Goal: Task Accomplishment & Management: Manage account settings

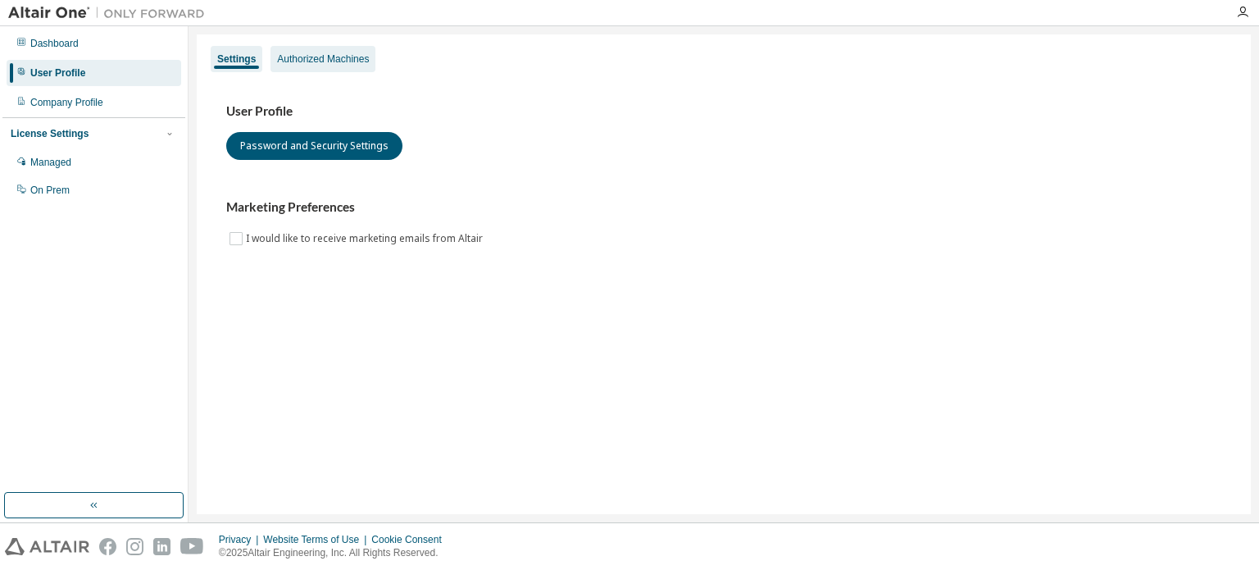
click at [307, 58] on div "Authorized Machines" at bounding box center [323, 58] width 92 height 13
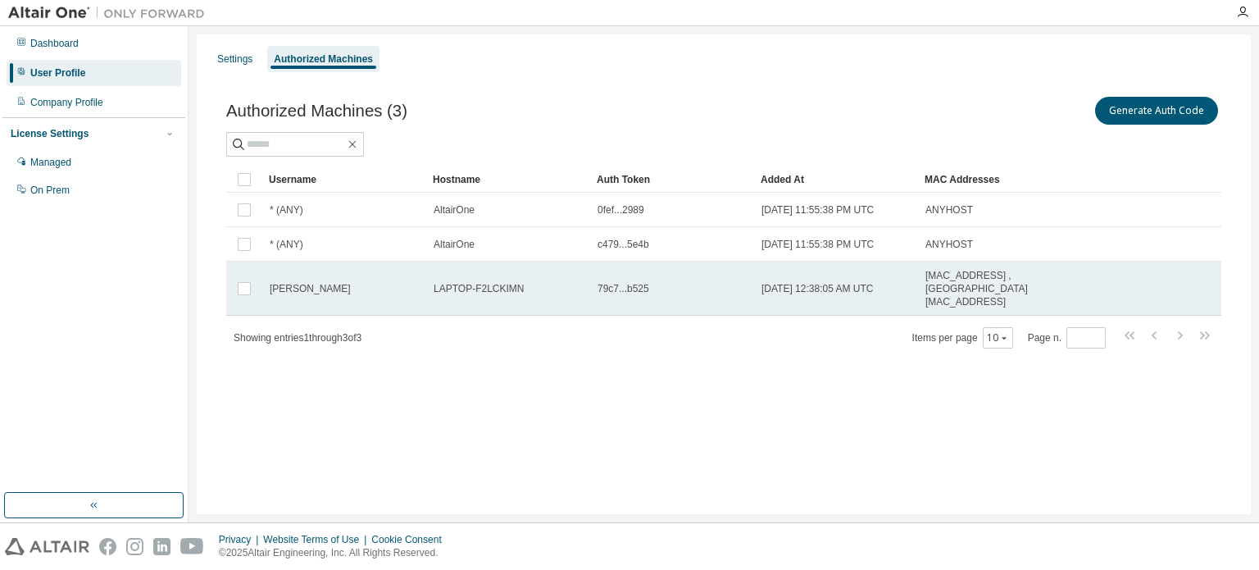
click at [352, 269] on td "[PERSON_NAME]" at bounding box center [344, 289] width 164 height 54
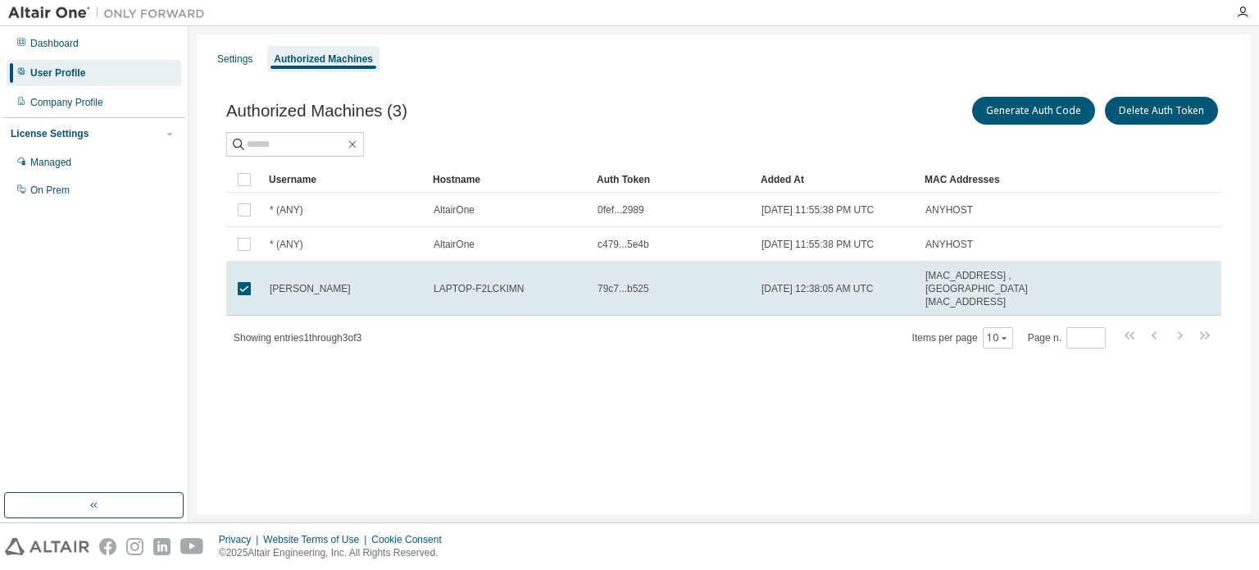
click at [823, 156] on div "Authorized Machines (3) Generate Auth Code Delete Auth Token Clear Load Save Sa…" at bounding box center [723, 221] width 995 height 256
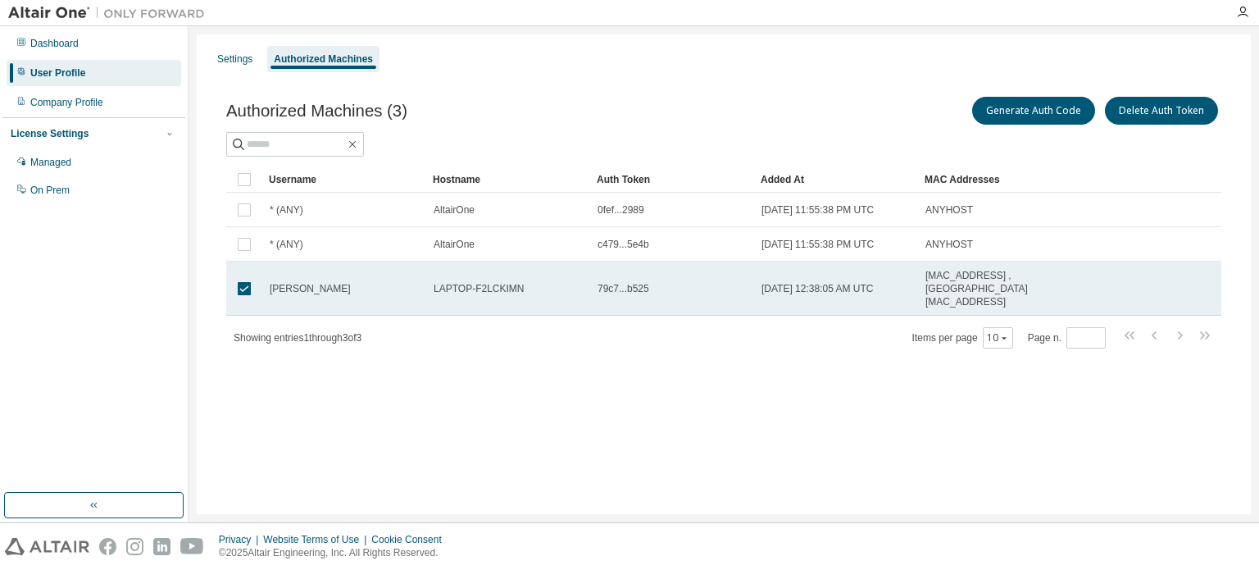
click at [354, 288] on td "[PERSON_NAME]" at bounding box center [344, 289] width 164 height 54
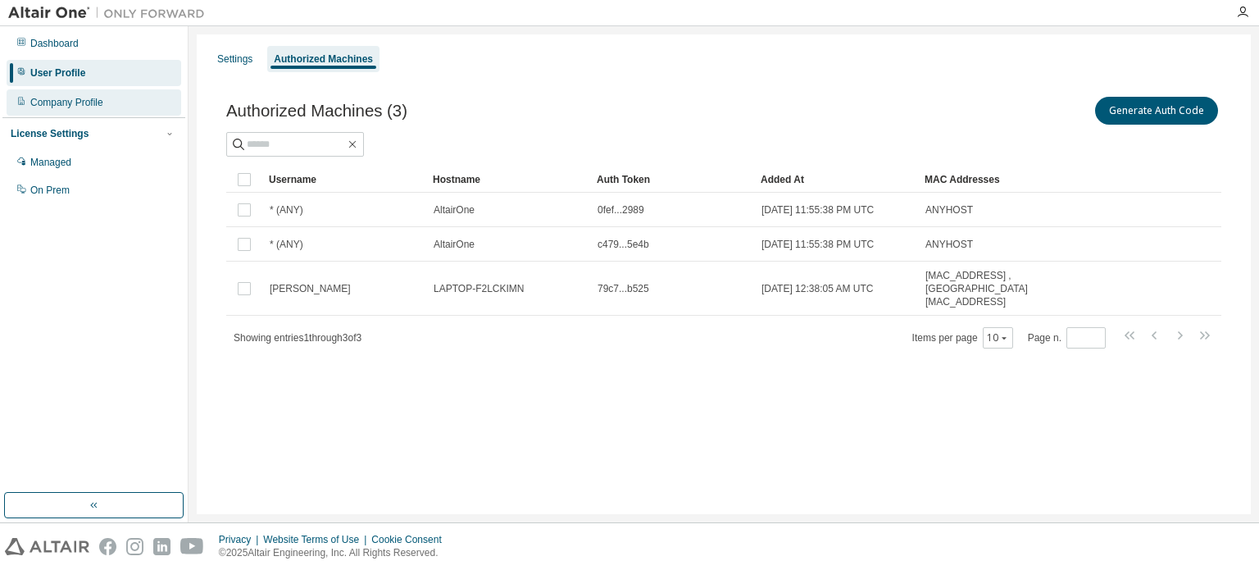
click at [59, 94] on div "Company Profile" at bounding box center [94, 102] width 175 height 26
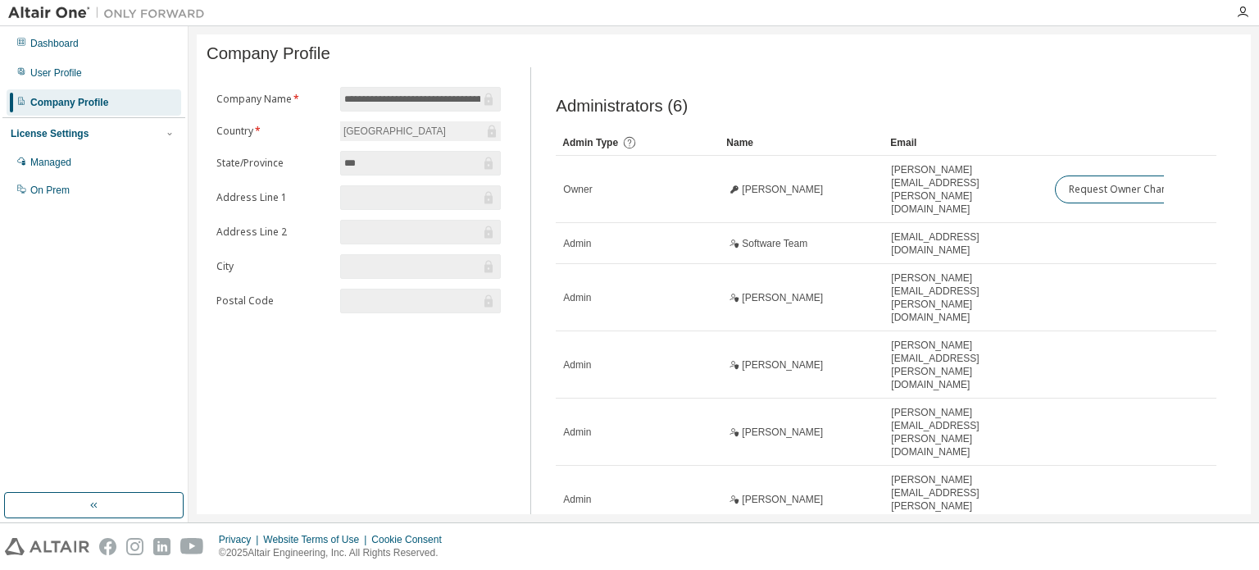
click at [82, 58] on div "Dashboard User Profile Company Profile License Settings Managed On Prem" at bounding box center [93, 117] width 183 height 176
click at [76, 70] on div "User Profile" at bounding box center [56, 72] width 52 height 13
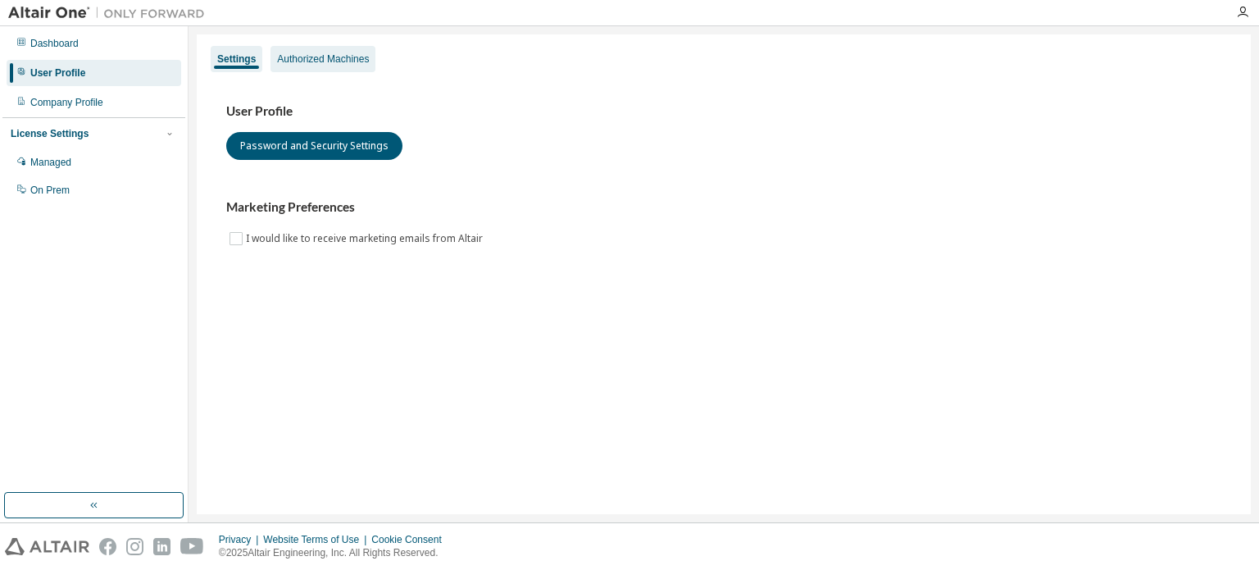
click at [341, 63] on div "Authorized Machines" at bounding box center [323, 58] width 92 height 13
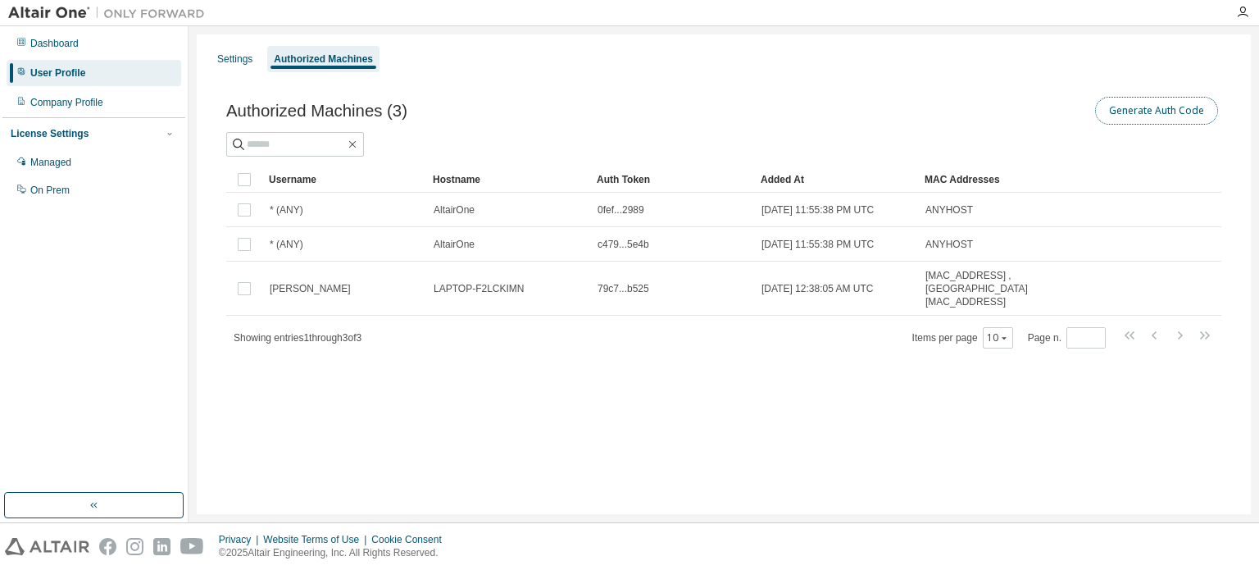
click at [1157, 106] on button "Generate Auth Code" at bounding box center [1156, 111] width 123 height 28
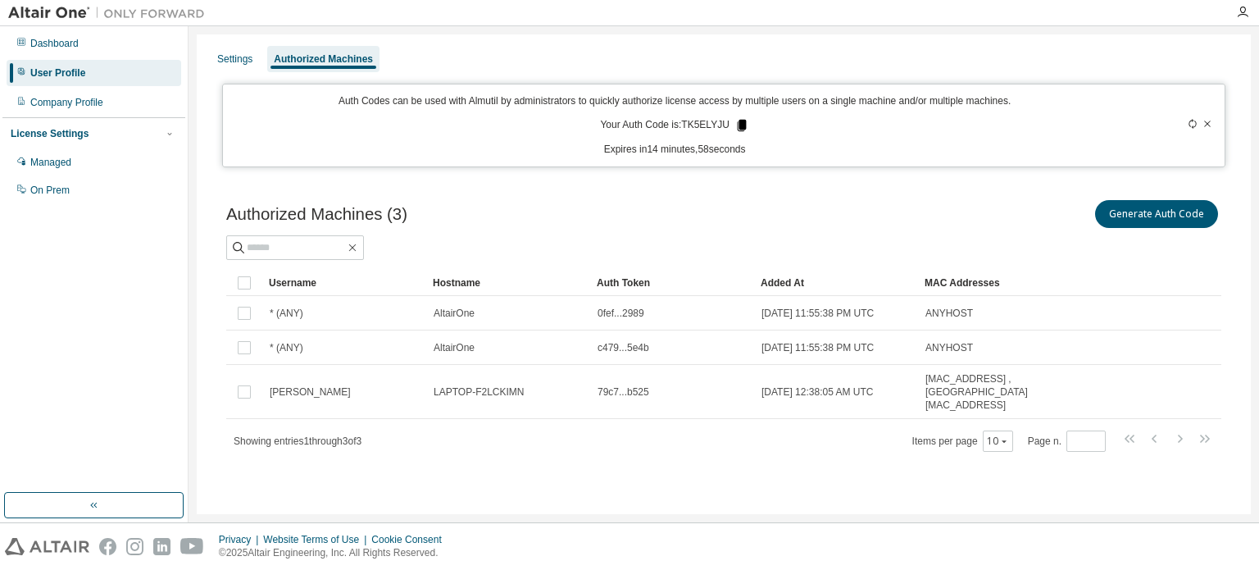
click at [734, 124] on icon at bounding box center [741, 125] width 15 height 15
click at [739, 121] on icon at bounding box center [741, 125] width 9 height 11
click at [63, 41] on div "Dashboard" at bounding box center [54, 43] width 48 height 13
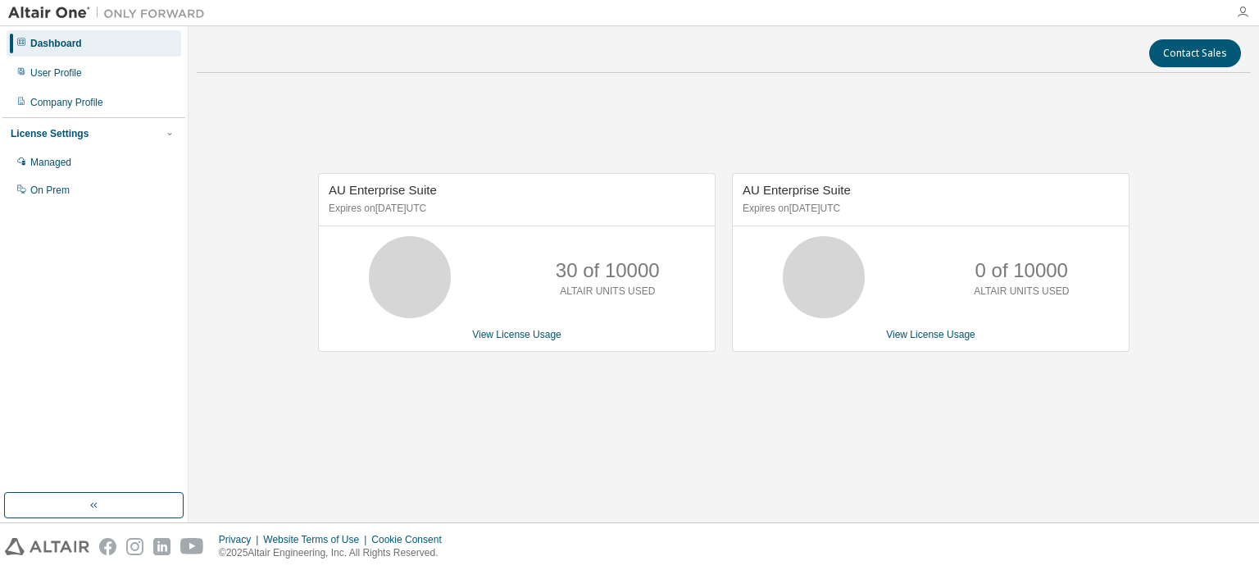
click at [1244, 12] on icon "button" at bounding box center [1242, 12] width 13 height 13
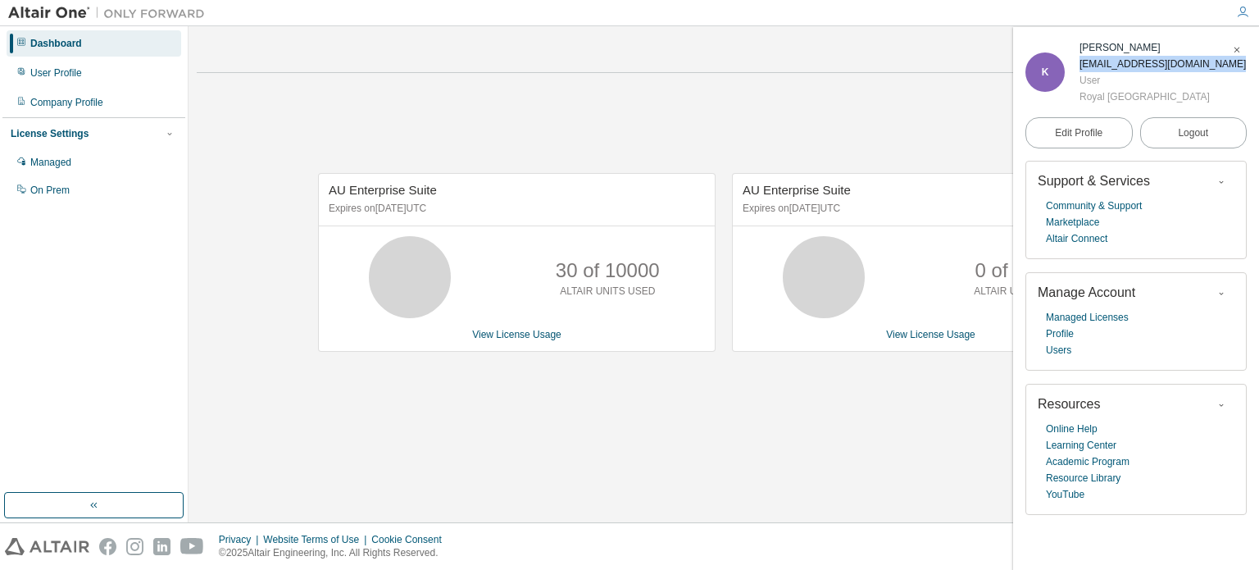
drag, startPoint x: 1159, startPoint y: 117, endPoint x: 1018, endPoint y: 124, distance: 141.1
click at [1018, 124] on div "K Keenan Mustica s4006985@student.rmit.edu.au User Royal Melbourne Institute of…" at bounding box center [1136, 298] width 246 height 543
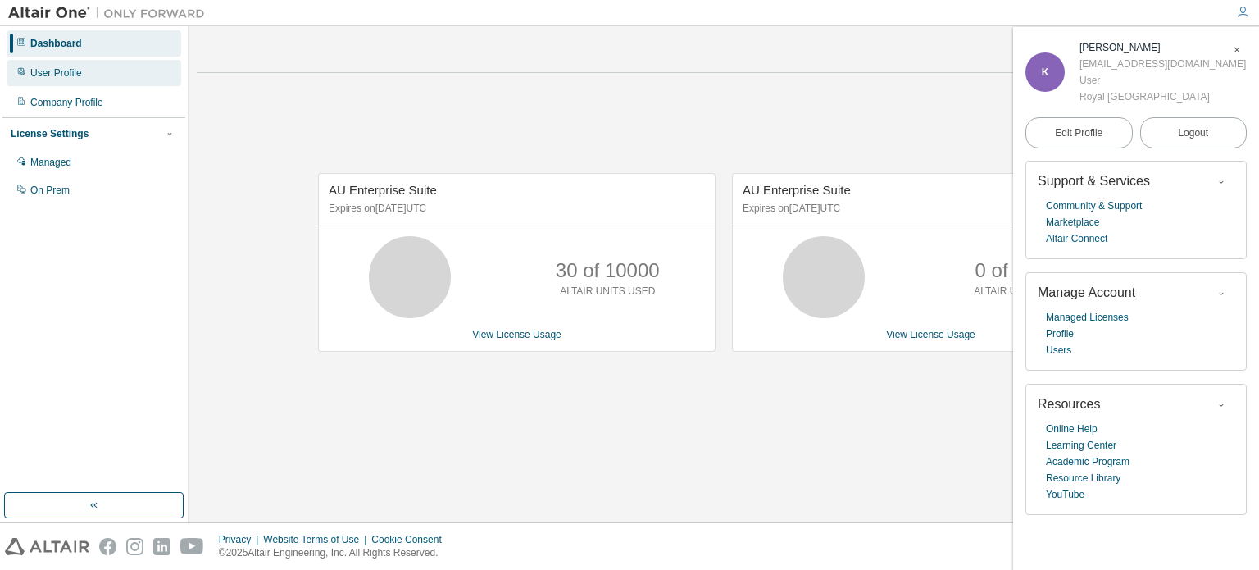
click at [56, 76] on div "User Profile" at bounding box center [56, 72] width 52 height 13
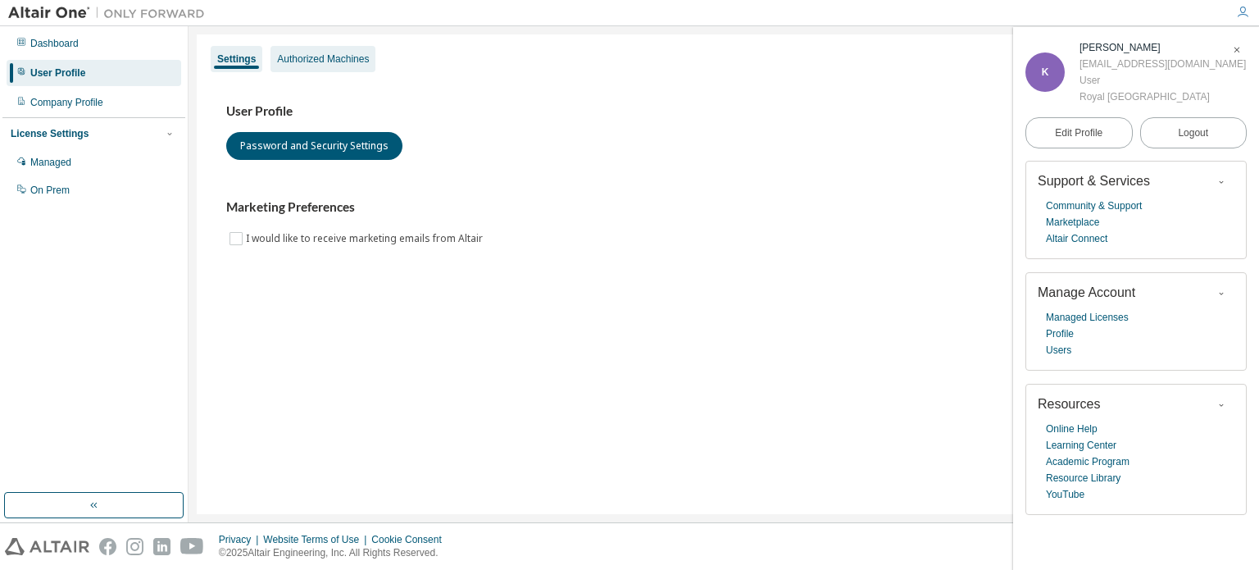
click at [280, 61] on div "Authorized Machines" at bounding box center [323, 58] width 92 height 13
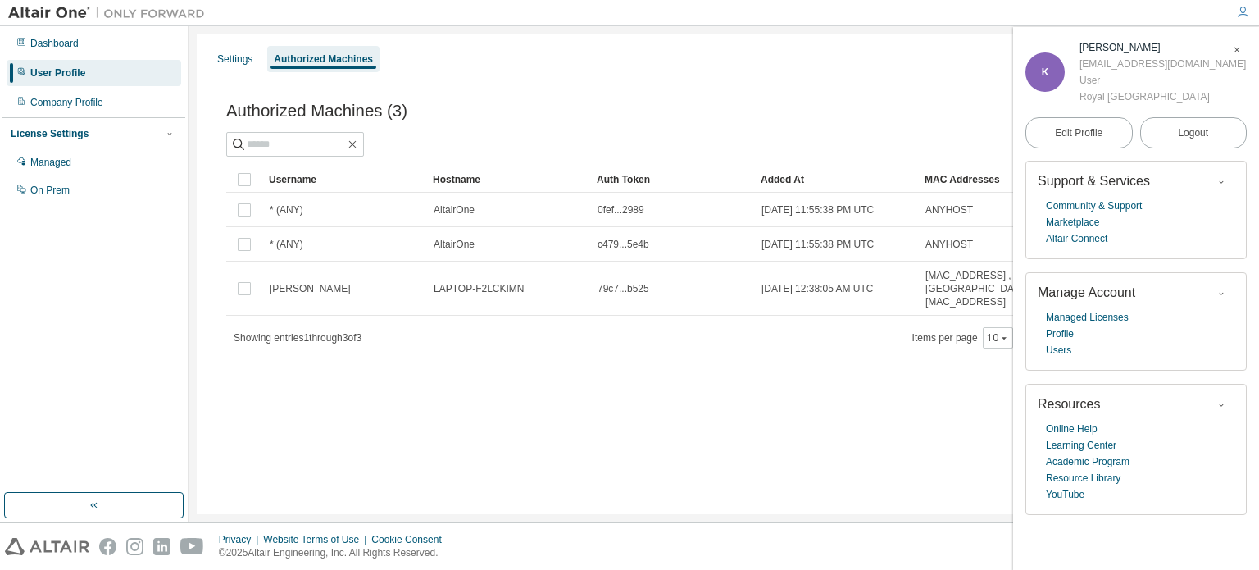
click at [1232, 50] on icon "button" at bounding box center [1237, 50] width 10 height 10
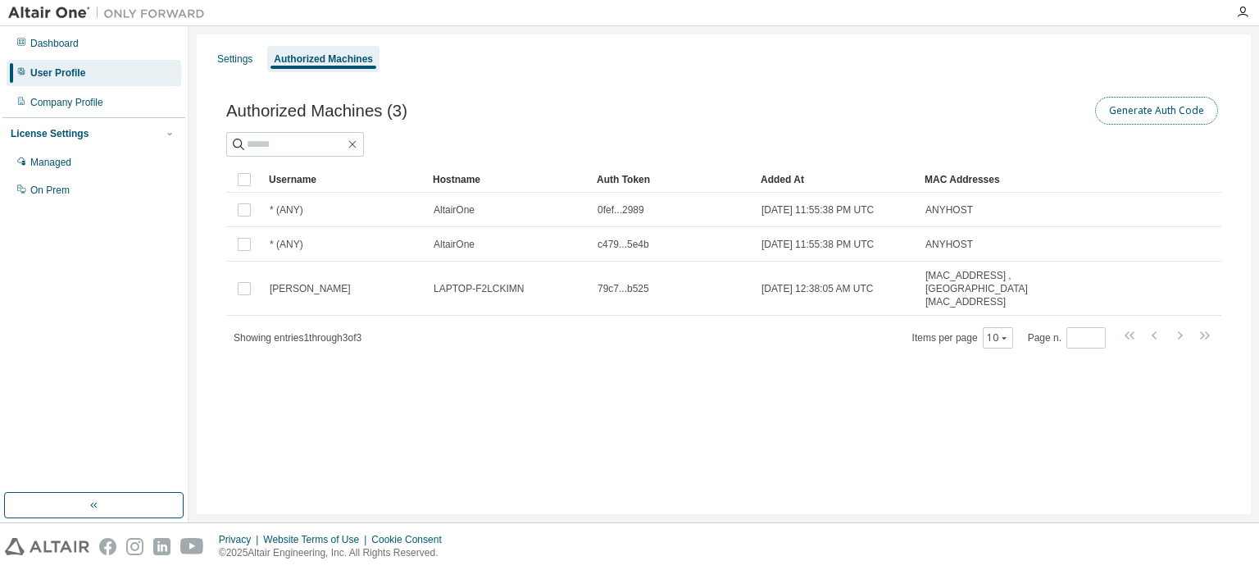
click at [1158, 118] on button "Generate Auth Code" at bounding box center [1156, 111] width 123 height 28
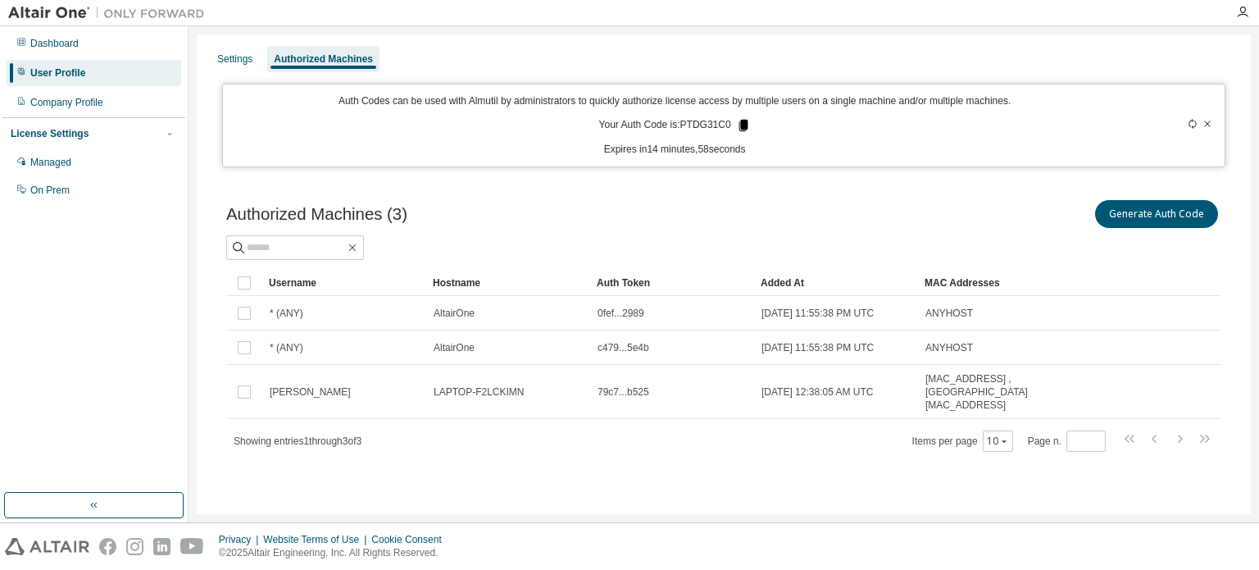
click at [739, 125] on icon at bounding box center [743, 125] width 9 height 11
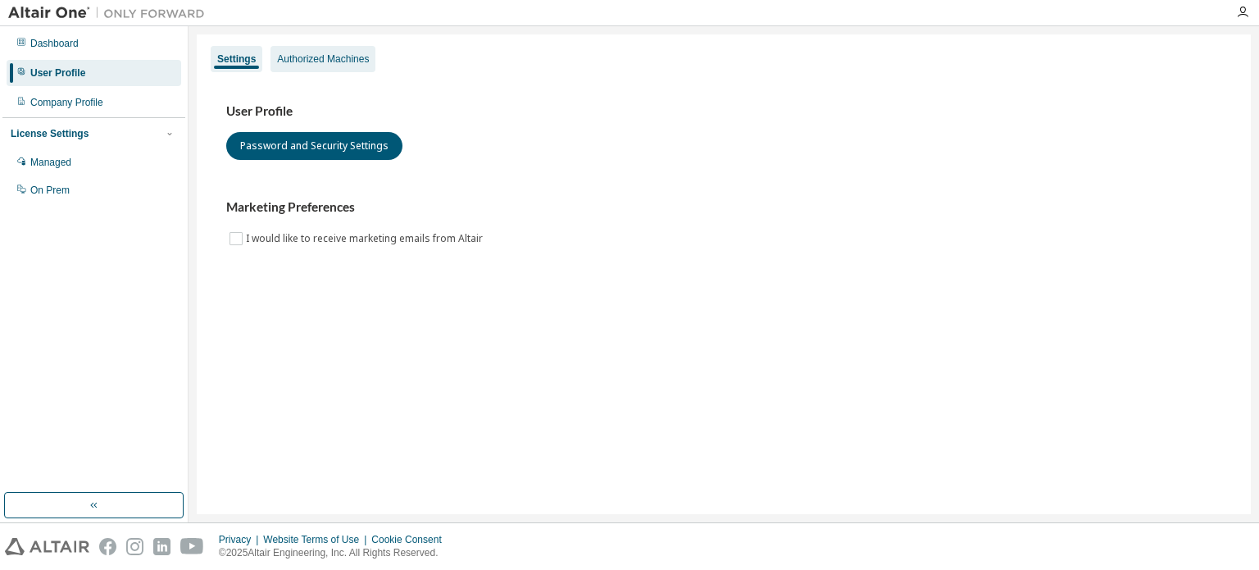
click at [287, 62] on div "Authorized Machines" at bounding box center [323, 58] width 92 height 13
